Goal: Task Accomplishment & Management: Use online tool/utility

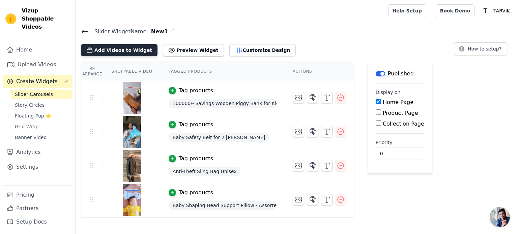
click at [126, 49] on button "Add Videos to Widget" at bounding box center [119, 50] width 76 height 12
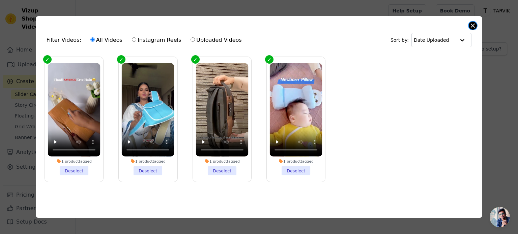
click at [474, 24] on button "Close modal" at bounding box center [472, 26] width 8 height 8
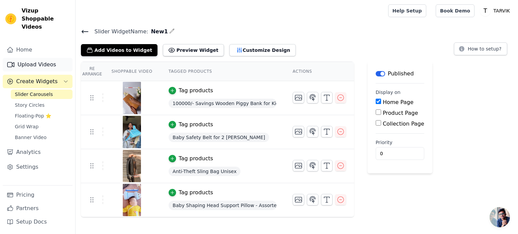
click at [32, 58] on link "Upload Videos" at bounding box center [38, 64] width 70 height 13
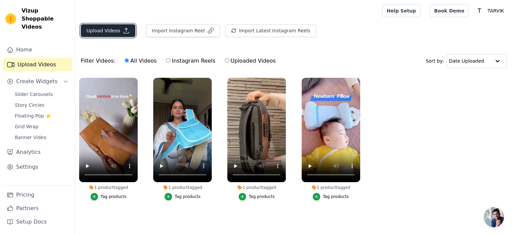
click at [105, 33] on button "Upload Videos" at bounding box center [108, 30] width 55 height 13
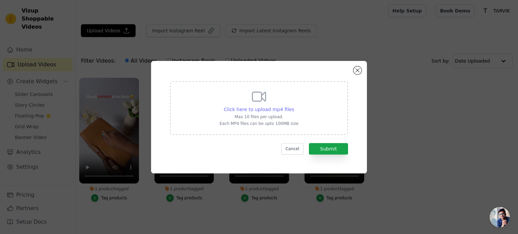
click at [279, 112] on span "Click here to upload mp4 files" at bounding box center [259, 109] width 70 height 5
click at [293, 106] on input "Click here to upload mp4 files Max 10 files per upload. Each MP4 files can be u…" at bounding box center [293, 106] width 0 height 0
type input "C:\fakepath\b25b2786c0b35259d46ddc33f89fa690.mp4"
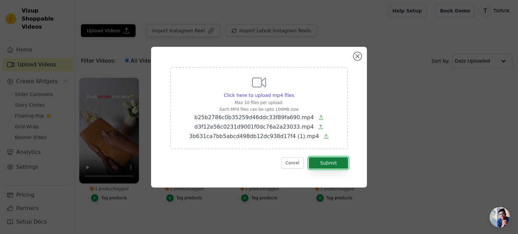
click at [331, 164] on button "Submit" at bounding box center [328, 162] width 39 height 11
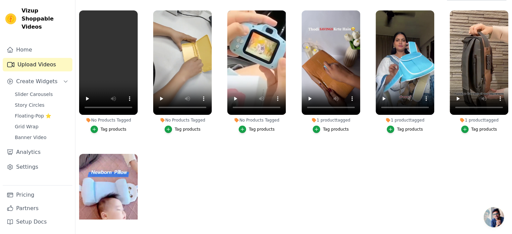
scroll to position [34, 0]
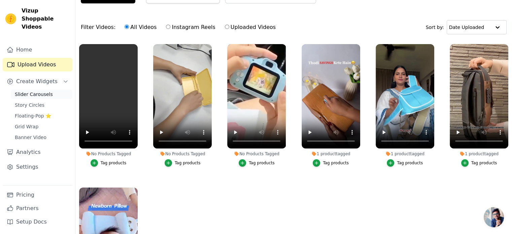
click at [46, 91] on span "Slider Carousels" at bounding box center [34, 94] width 38 height 7
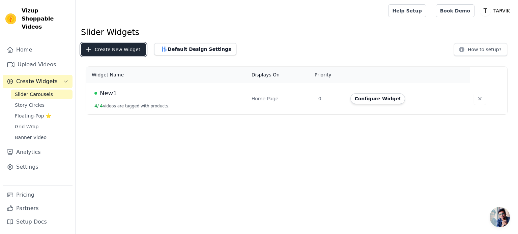
click at [102, 51] on button "Create New Widget" at bounding box center [113, 49] width 65 height 13
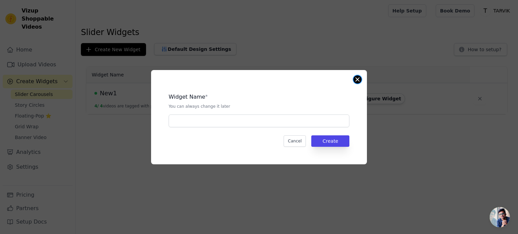
click at [357, 83] on button "Close modal" at bounding box center [357, 79] width 8 height 8
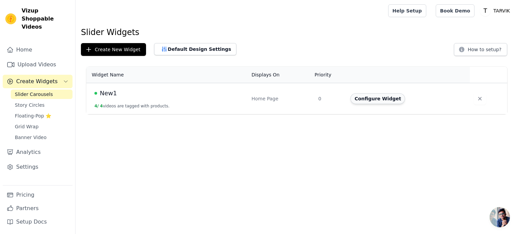
click at [368, 101] on button "Configure Widget" at bounding box center [377, 98] width 55 height 11
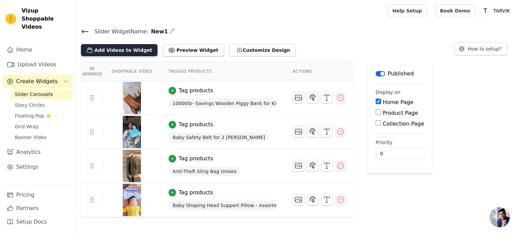
click at [127, 50] on button "Add Videos to Widget" at bounding box center [119, 50] width 76 height 12
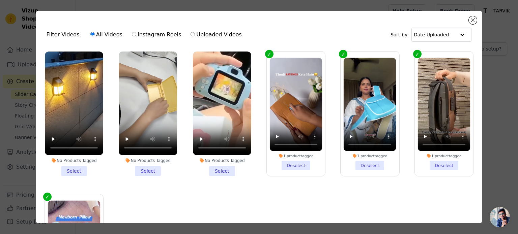
click at [75, 168] on li "No Products Tagged Select" at bounding box center [74, 114] width 58 height 125
click at [0, 0] on input "No Products Tagged Select" at bounding box center [0, 0] width 0 height 0
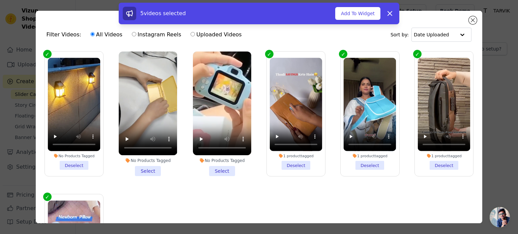
click at [149, 167] on li "No Products Tagged Select" at bounding box center [148, 114] width 58 height 125
click at [0, 0] on input "No Products Tagged Select" at bounding box center [0, 0] width 0 height 0
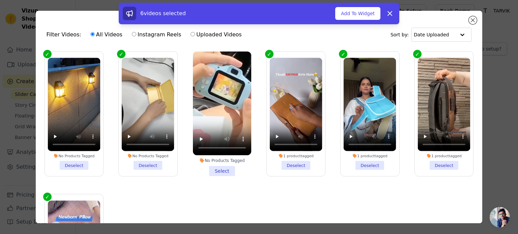
click at [220, 168] on li "No Products Tagged Select" at bounding box center [222, 114] width 58 height 125
click at [0, 0] on input "No Products Tagged Select" at bounding box center [0, 0] width 0 height 0
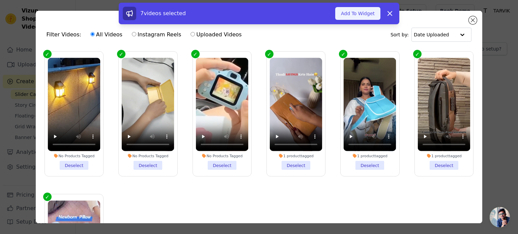
click at [360, 15] on button "Add To Widget" at bounding box center [357, 13] width 45 height 13
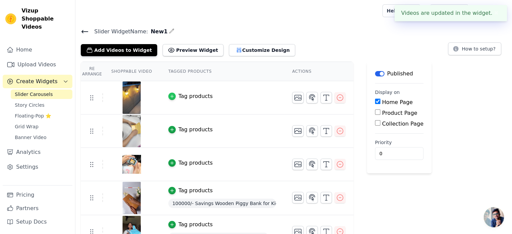
click at [170, 96] on icon "button" at bounding box center [171, 96] width 3 height 3
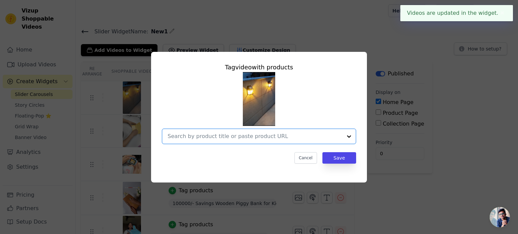
click at [222, 138] on input "text" at bounding box center [254, 136] width 175 height 8
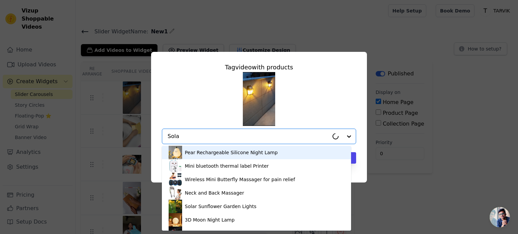
type input "Solar"
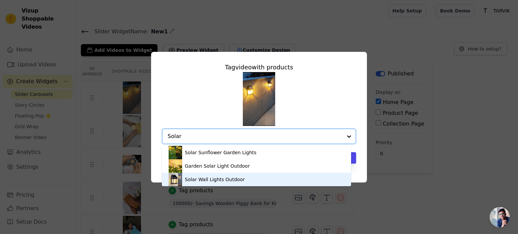
click at [222, 178] on div "Solar Wall Lights Outdoor" at bounding box center [215, 179] width 60 height 7
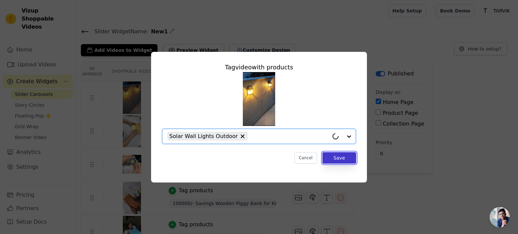
click at [350, 160] on button "Save" at bounding box center [339, 157] width 34 height 11
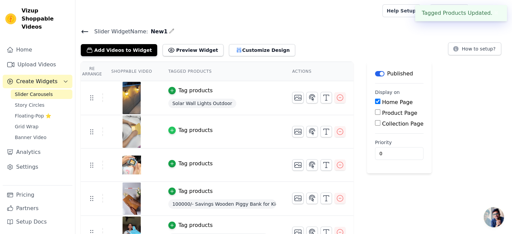
click at [170, 130] on icon "button" at bounding box center [172, 130] width 5 height 5
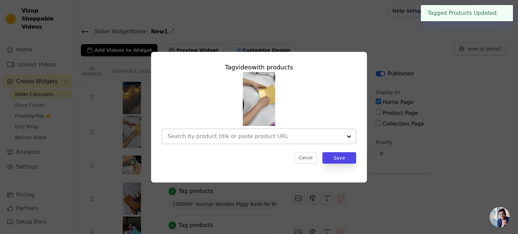
click at [228, 140] on div at bounding box center [254, 136] width 175 height 15
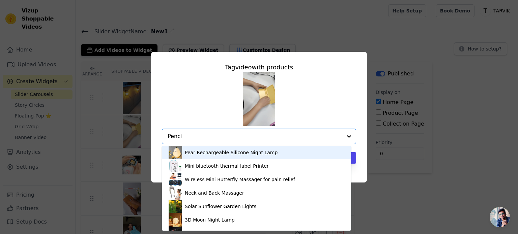
type input "Pencil"
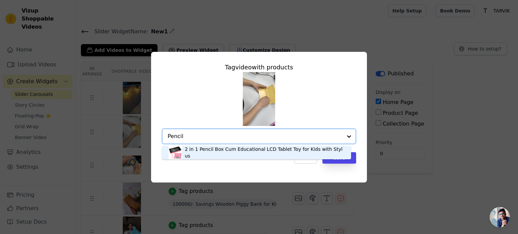
click at [231, 155] on div "2 in 1 Pencil Box Cum Educational LCD Tablet Toy for Kids with Stylus" at bounding box center [264, 152] width 159 height 13
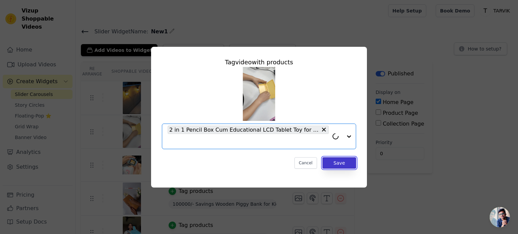
click at [335, 164] on button "Save" at bounding box center [339, 162] width 34 height 11
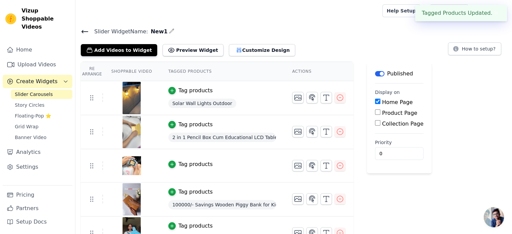
click at [188, 163] on div "Tag products" at bounding box center [196, 164] width 34 height 8
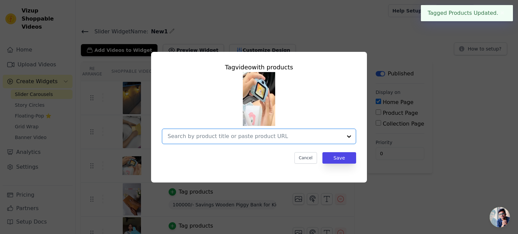
click at [201, 134] on input "text" at bounding box center [254, 136] width 175 height 8
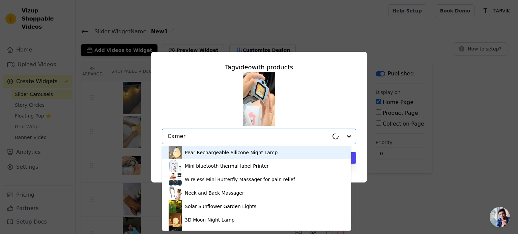
type input "Camera"
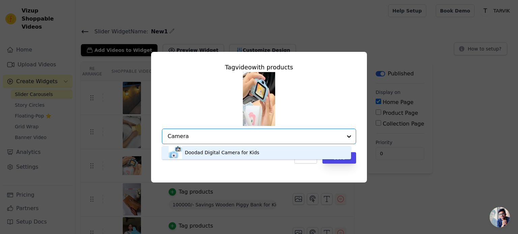
click at [210, 154] on div "Doodad Digital Camera for Kids" at bounding box center [222, 152] width 74 height 7
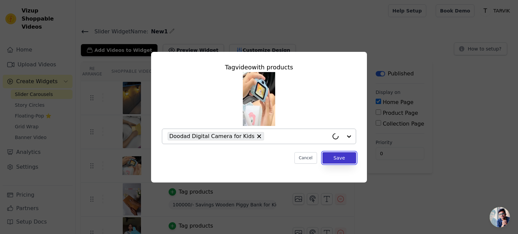
click at [340, 162] on button "Save" at bounding box center [339, 157] width 34 height 11
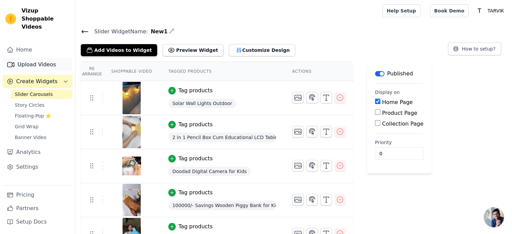
click at [35, 58] on link "Upload Videos" at bounding box center [38, 64] width 70 height 13
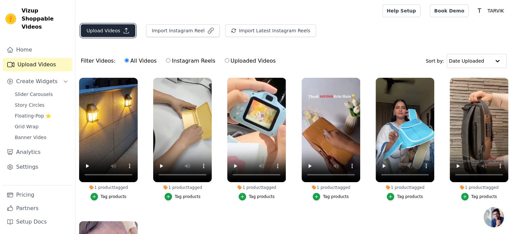
click at [105, 31] on button "Upload Videos" at bounding box center [108, 30] width 55 height 13
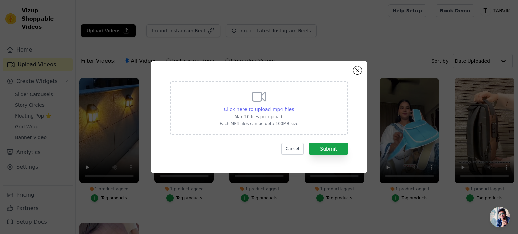
click at [270, 107] on span "Click here to upload mp4 files" at bounding box center [259, 109] width 70 height 5
click at [293, 106] on input "Click here to upload mp4 files Max 10 files per upload. Each MP4 files can be u…" at bounding box center [293, 106] width 0 height 0
type input "C:\fakepath\6c6c4aeead7d5c69c5044369c48f3dd7 (1).mp4"
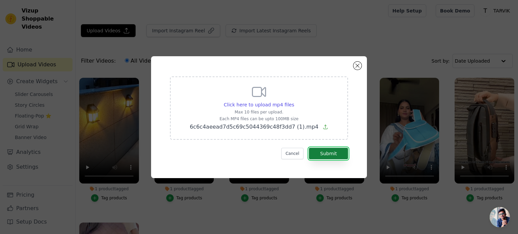
click at [328, 153] on button "Submit" at bounding box center [328, 153] width 39 height 11
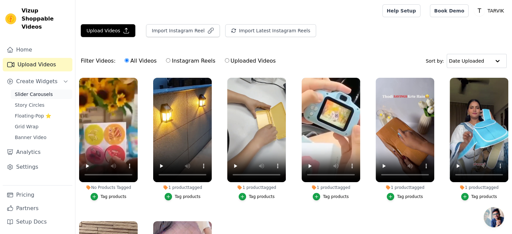
click at [41, 91] on span "Slider Carousels" at bounding box center [34, 94] width 38 height 7
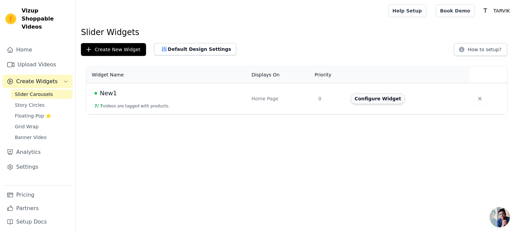
click at [391, 101] on button "Configure Widget" at bounding box center [377, 98] width 55 height 11
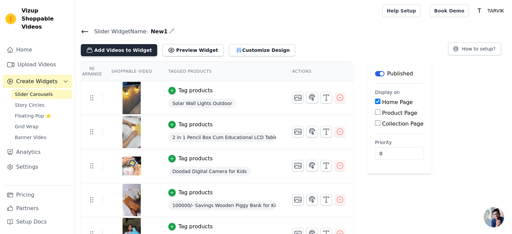
click at [128, 49] on button "Add Videos to Widget" at bounding box center [119, 50] width 76 height 12
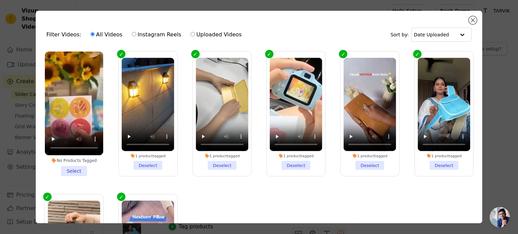
click at [80, 168] on li "No Products Tagged Select" at bounding box center [74, 114] width 58 height 125
click at [0, 0] on input "No Products Tagged Select" at bounding box center [0, 0] width 0 height 0
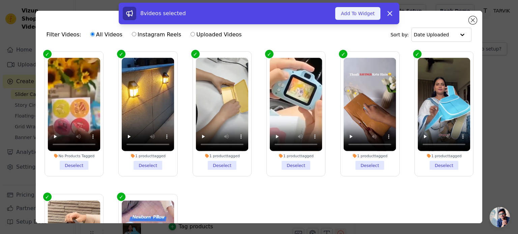
click at [361, 14] on button "Add To Widget" at bounding box center [357, 13] width 45 height 13
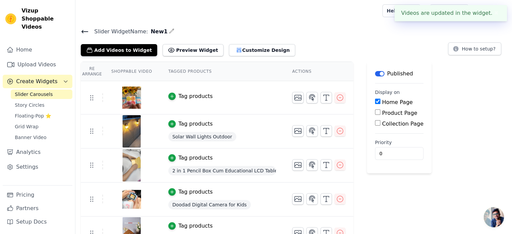
click at [198, 96] on div "Tag products" at bounding box center [196, 96] width 34 height 8
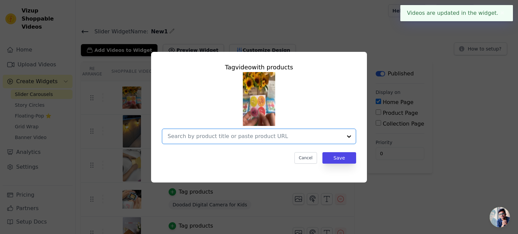
click at [227, 138] on input "text" at bounding box center [254, 136] width 175 height 8
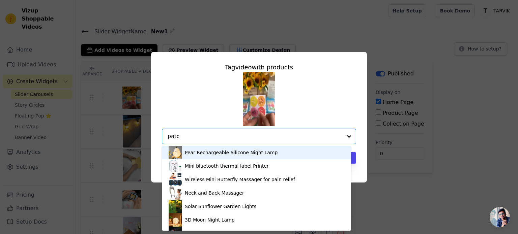
type input "patch"
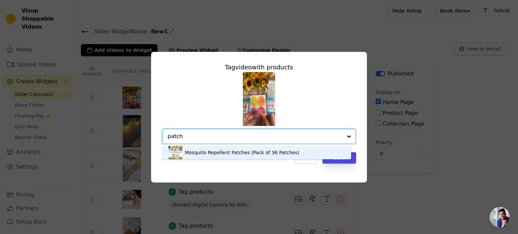
click at [234, 152] on div "Mosquito Repellent Patches (Pack of 36 Patches)" at bounding box center [242, 152] width 114 height 7
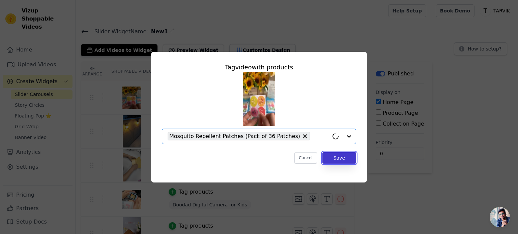
click at [336, 157] on button "Save" at bounding box center [339, 157] width 34 height 11
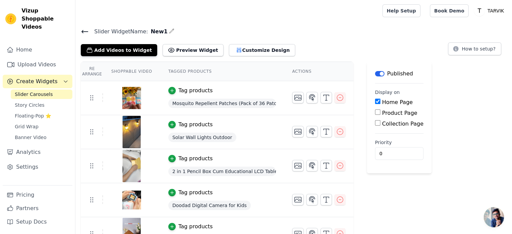
click at [322, 32] on h4 "Slider Widget Name: New1" at bounding box center [294, 31] width 426 height 9
click at [37, 58] on link "Upload Videos" at bounding box center [38, 64] width 70 height 13
